Goal: Task Accomplishment & Management: Use online tool/utility

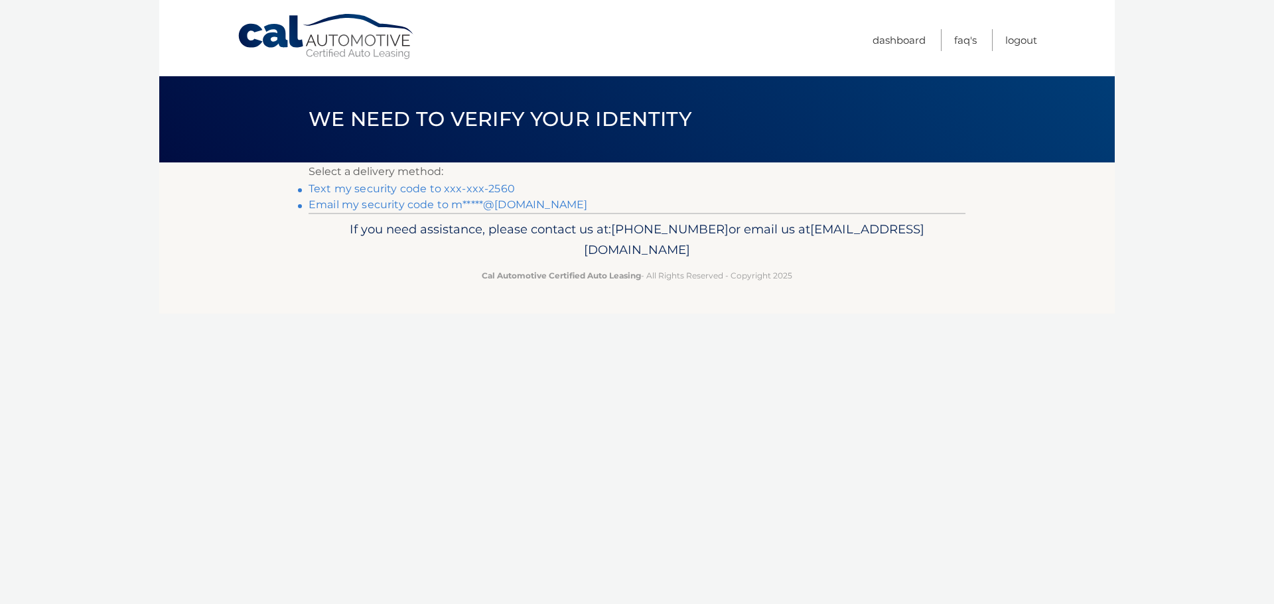
click at [501, 185] on link "Text my security code to xxx-xxx-2560" at bounding box center [412, 188] width 206 height 13
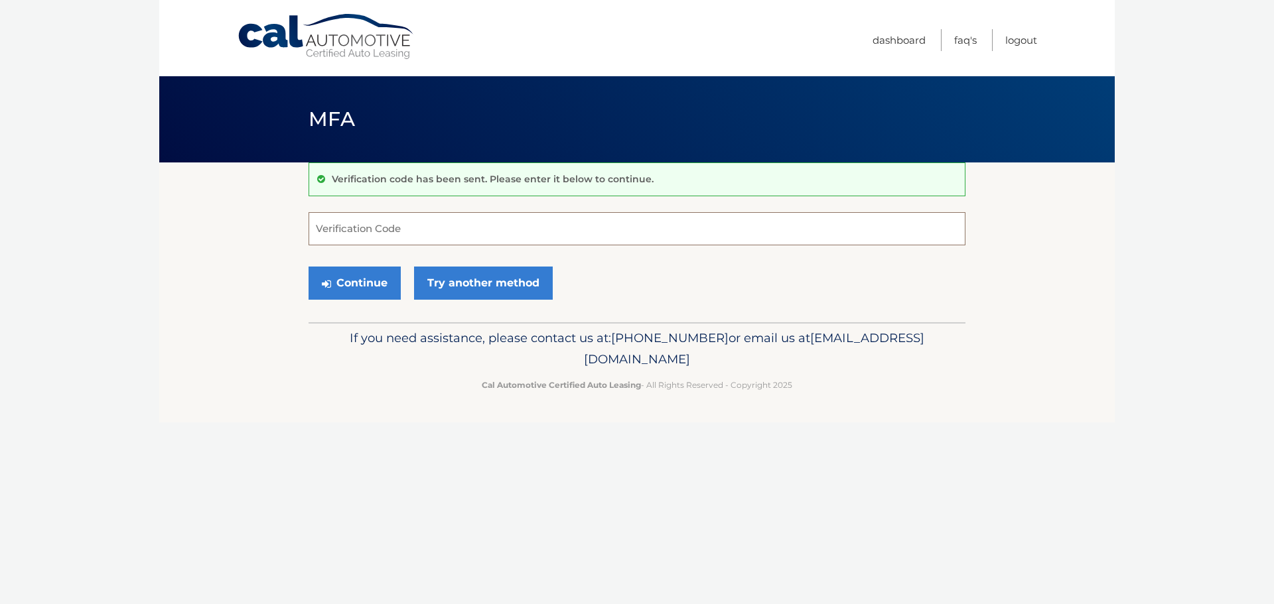
click at [394, 228] on input "Verification Code" at bounding box center [637, 228] width 657 height 33
type input "371691"
click at [368, 288] on button "Continue" at bounding box center [355, 283] width 92 height 33
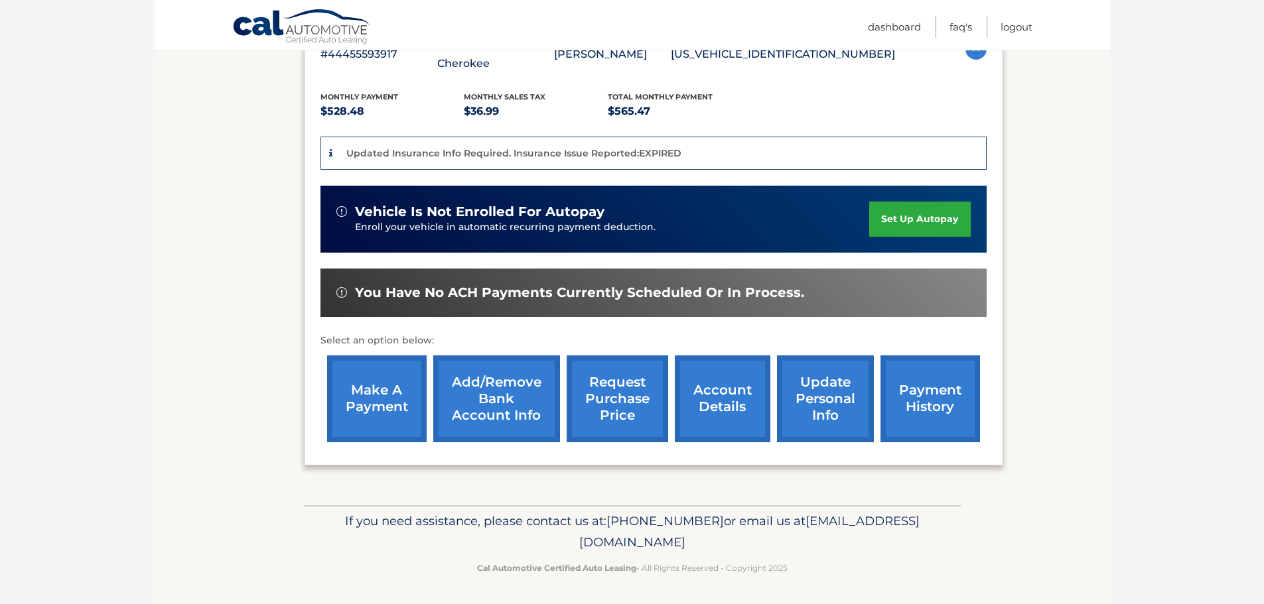
scroll to position [268, 0]
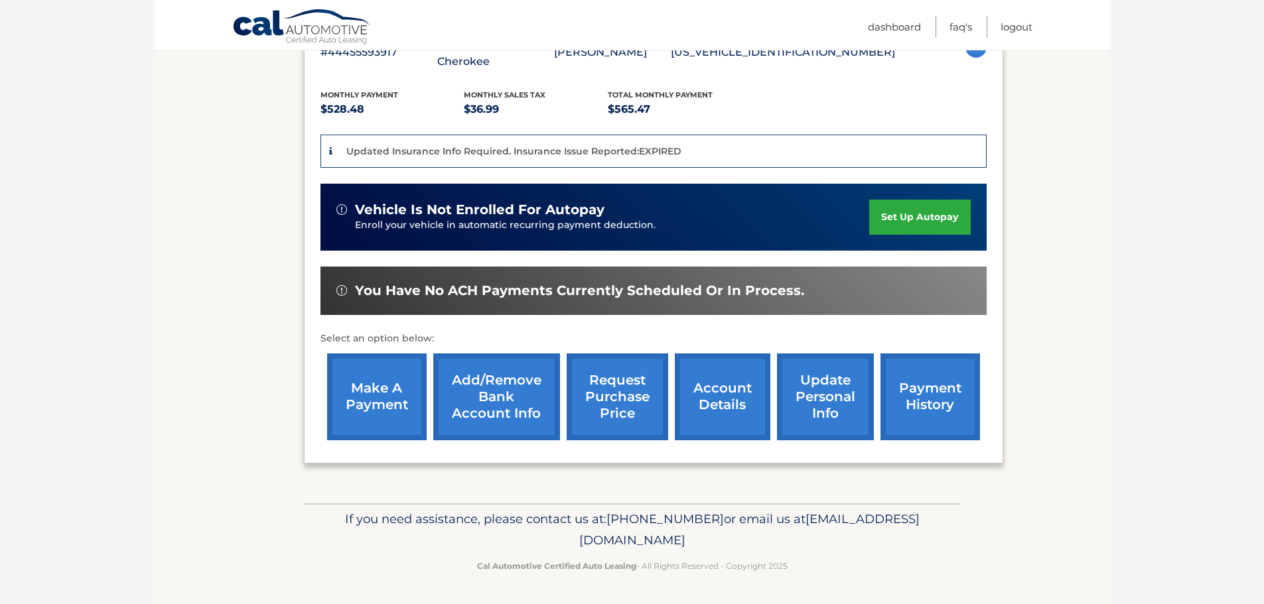
click at [397, 397] on link "make a payment" at bounding box center [377, 397] width 100 height 87
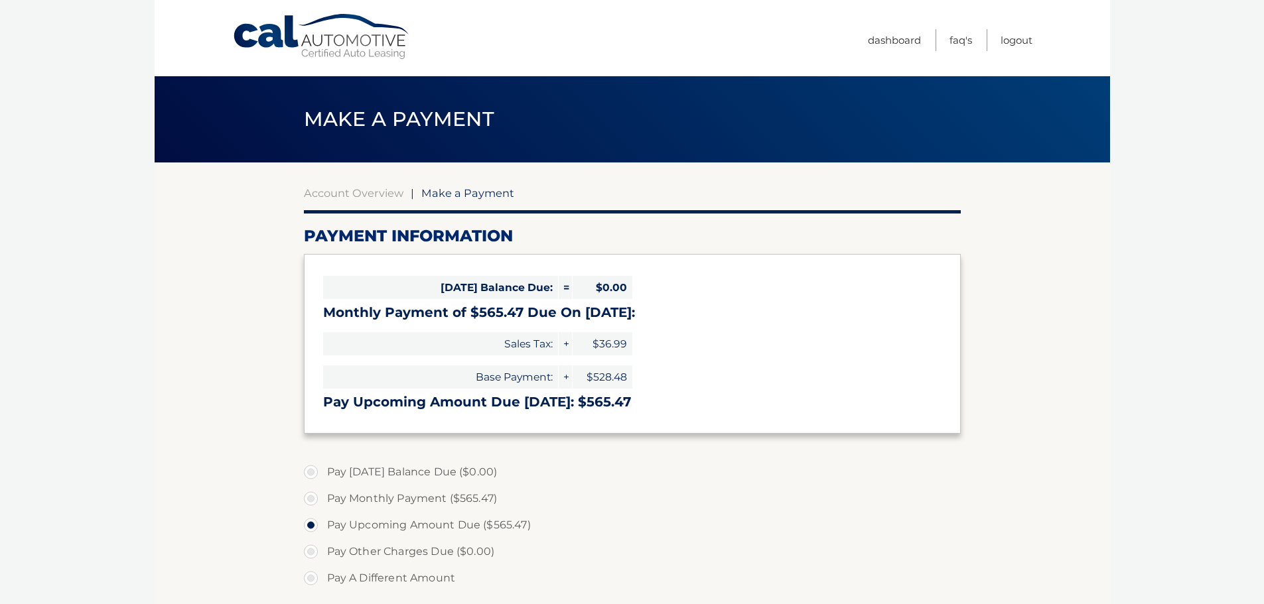
select select "ZWVlNzg4ZGMtNjQxNy00MjExLTljNWYtNTU4MTcwNmVhZjkz"
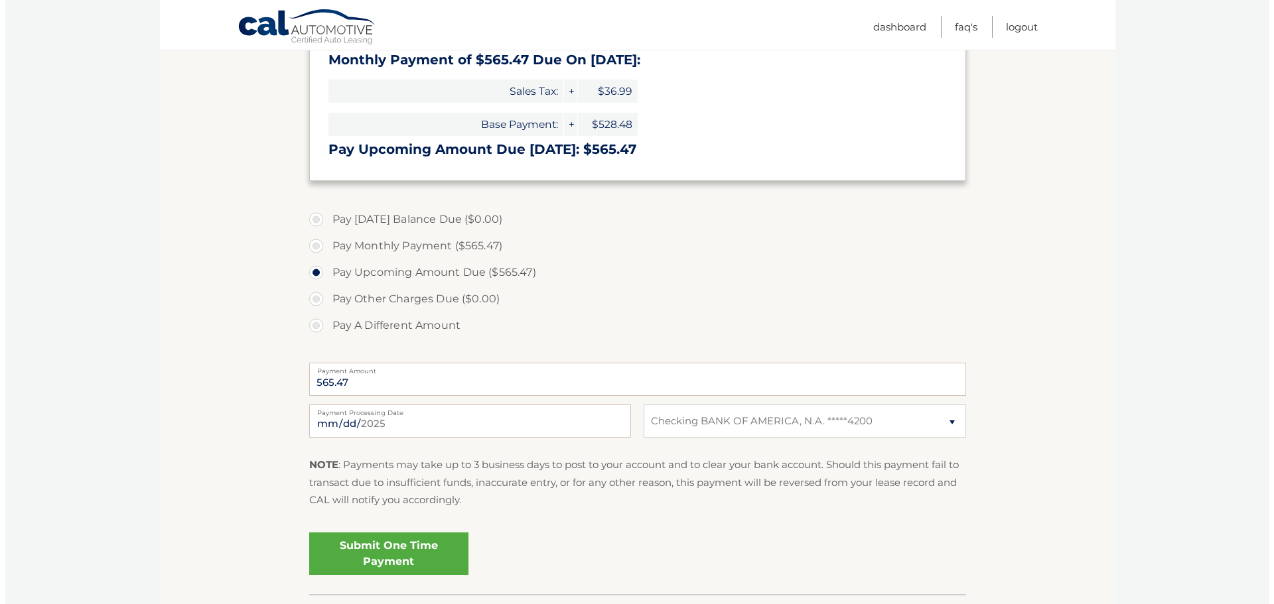
scroll to position [265, 0]
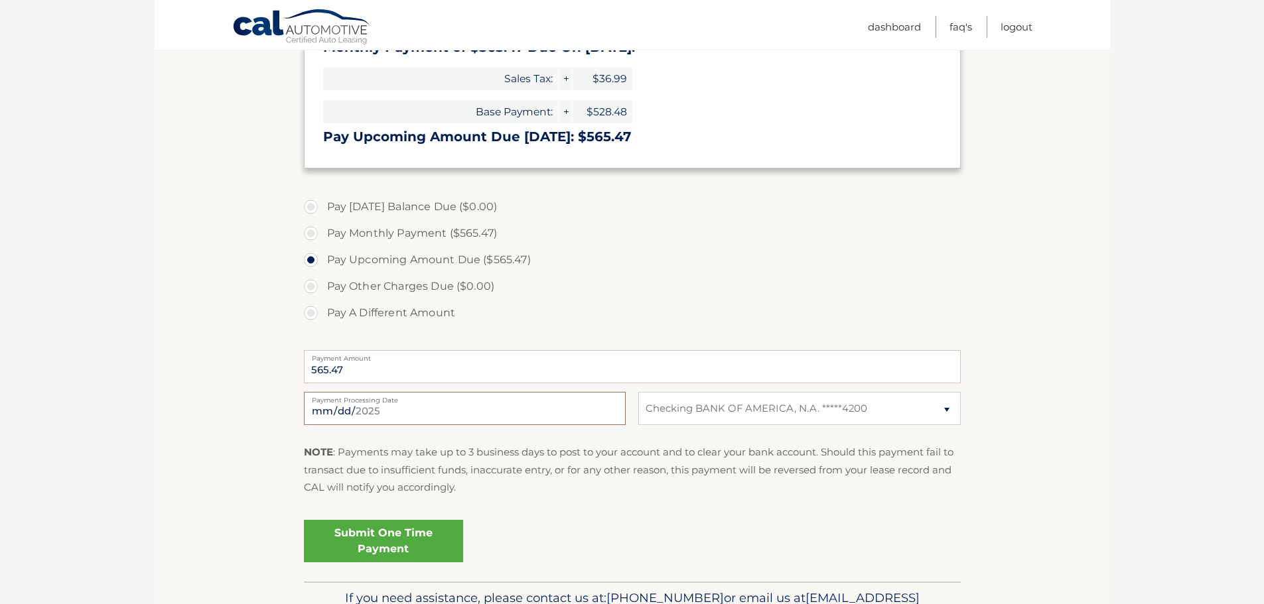
click at [437, 416] on input "[DATE]" at bounding box center [465, 408] width 322 height 33
click at [401, 413] on input "[DATE]" at bounding box center [465, 408] width 322 height 33
type input "[DATE]"
click at [399, 543] on link "Submit One Time Payment" at bounding box center [383, 541] width 159 height 42
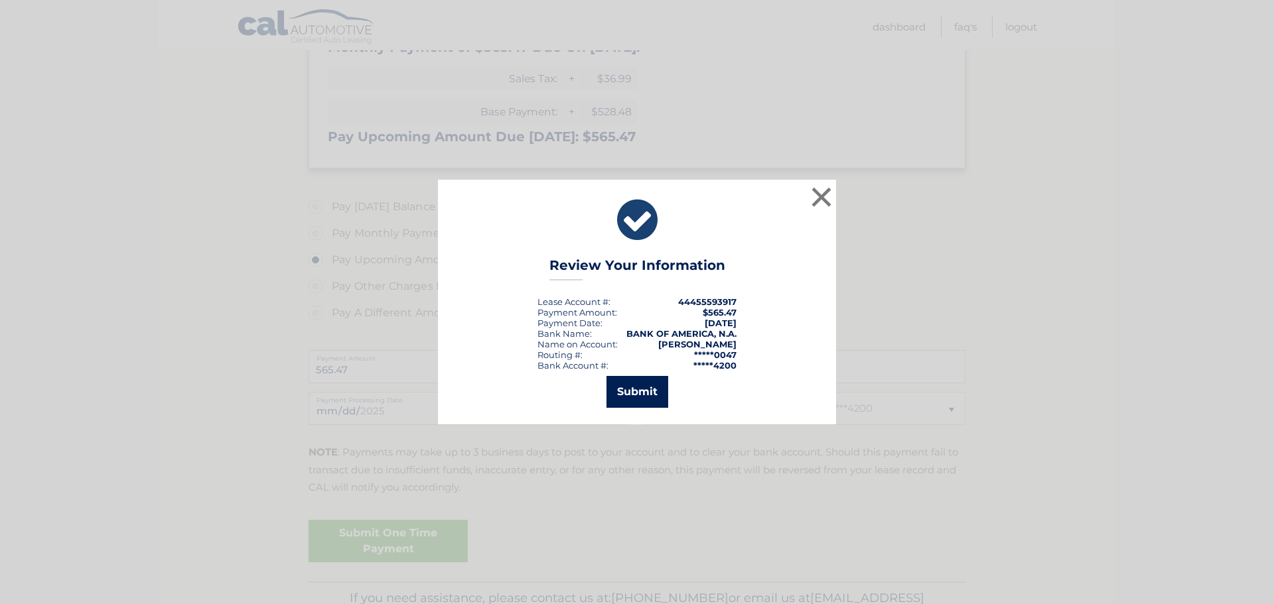
click at [646, 405] on button "Submit" at bounding box center [637, 392] width 62 height 32
